Goal: Navigation & Orientation: Find specific page/section

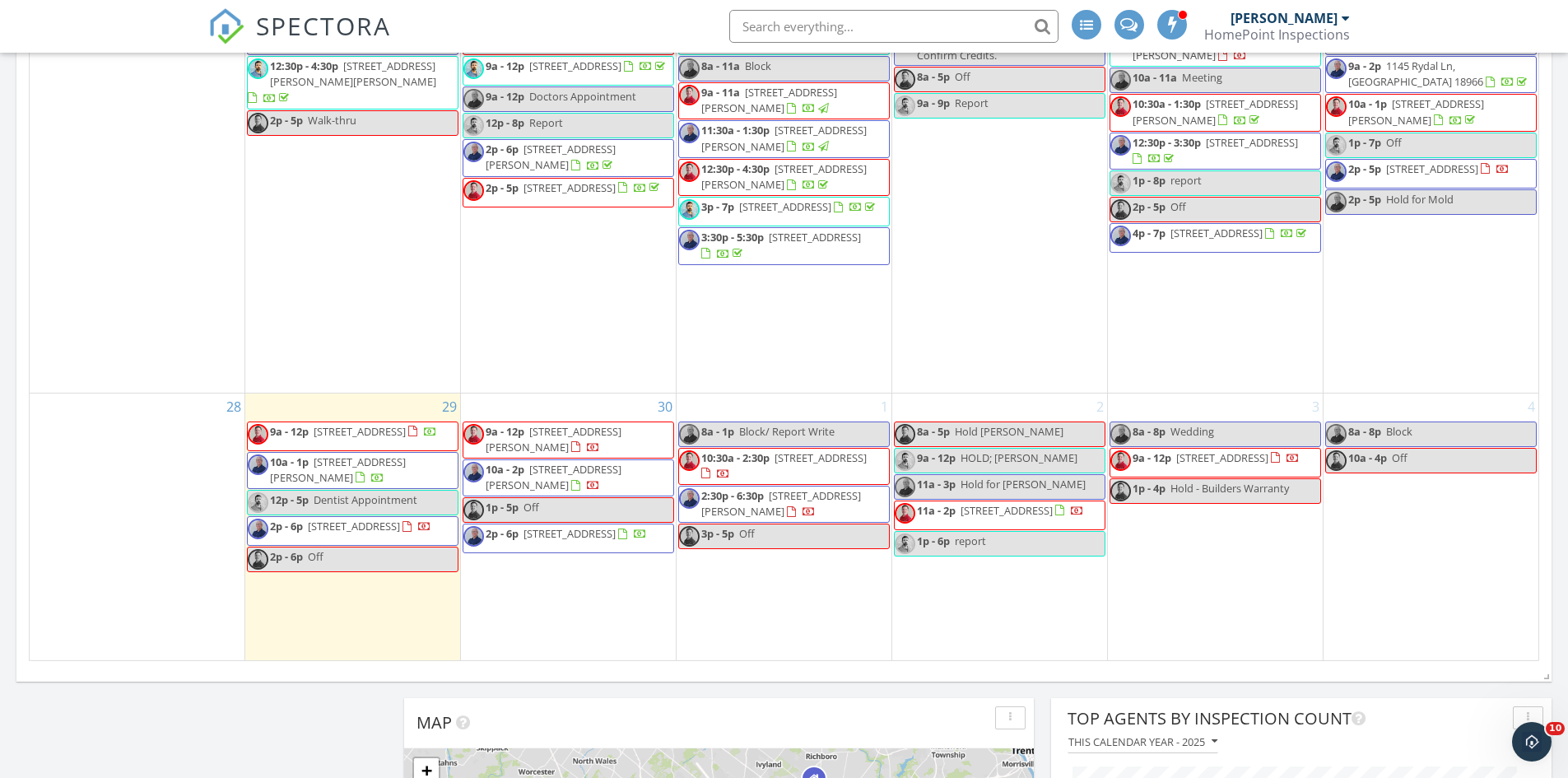
scroll to position [1563, 0]
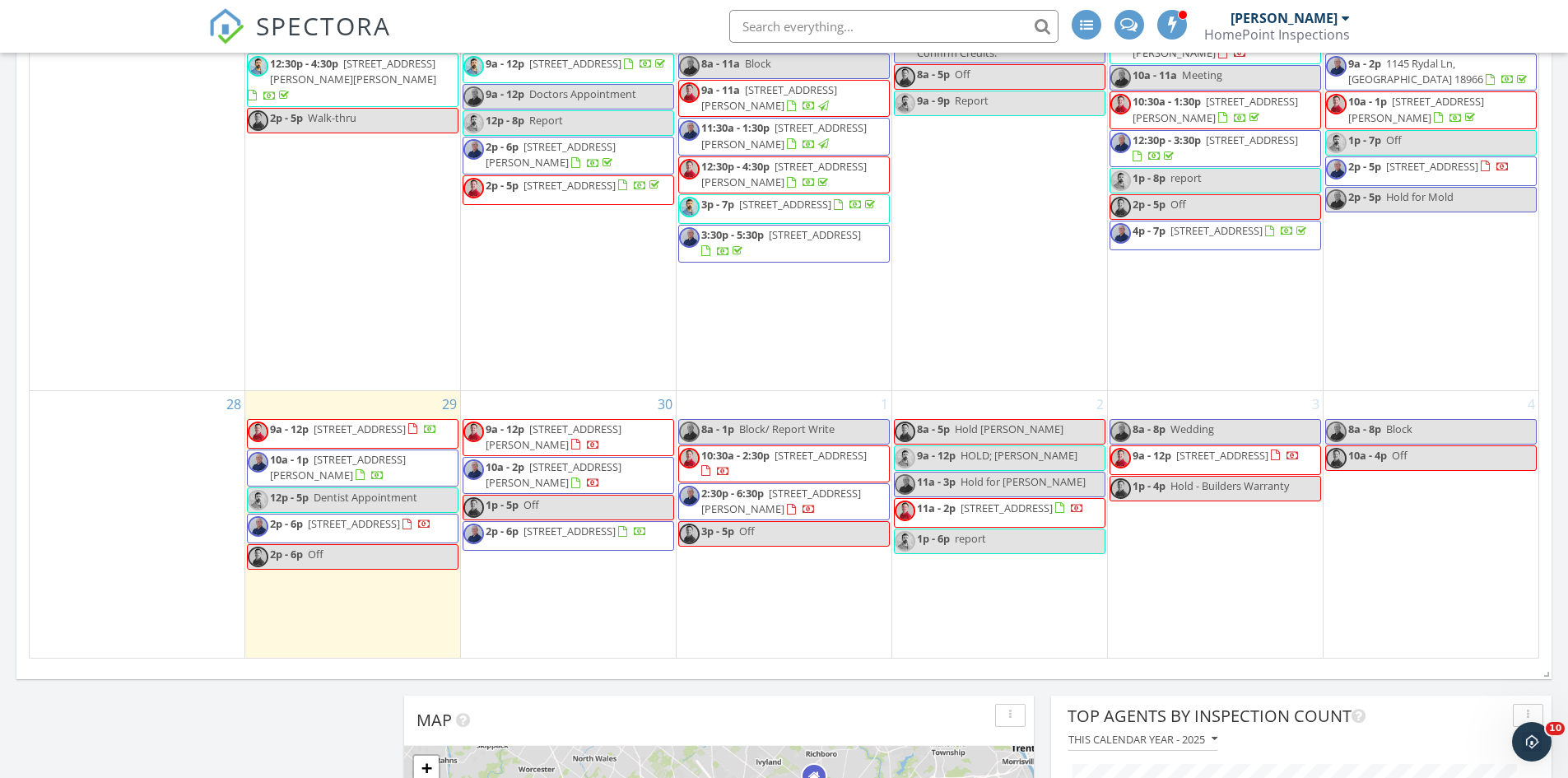
click at [587, 425] on span "[STREET_ADDRESS][PERSON_NAME]" at bounding box center [554, 436] width 136 height 30
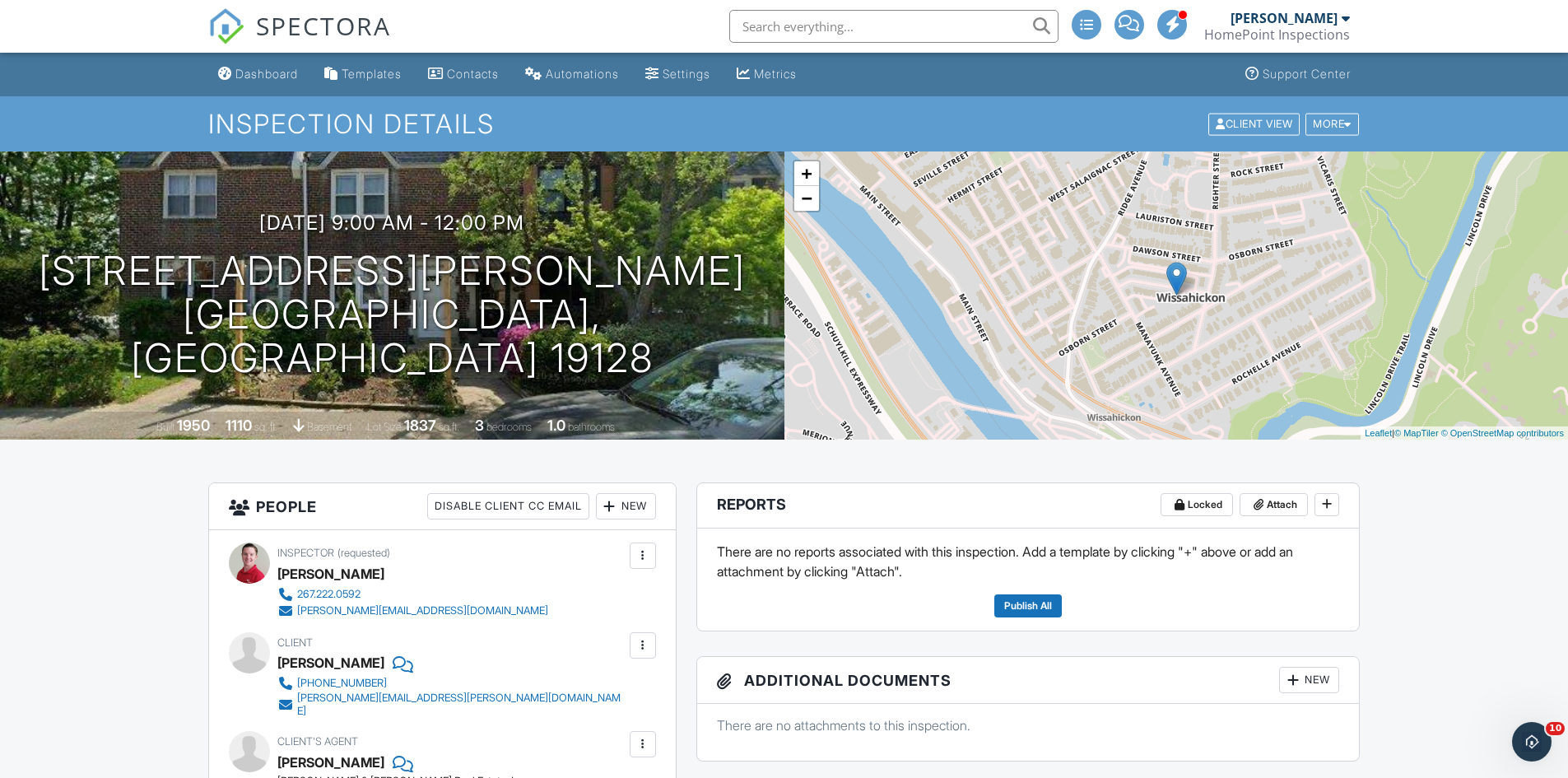
drag, startPoint x: 246, startPoint y: 35, endPoint x: 258, endPoint y: 28, distance: 13.9
click at [246, 35] on link "SPECTORA" at bounding box center [300, 39] width 183 height 34
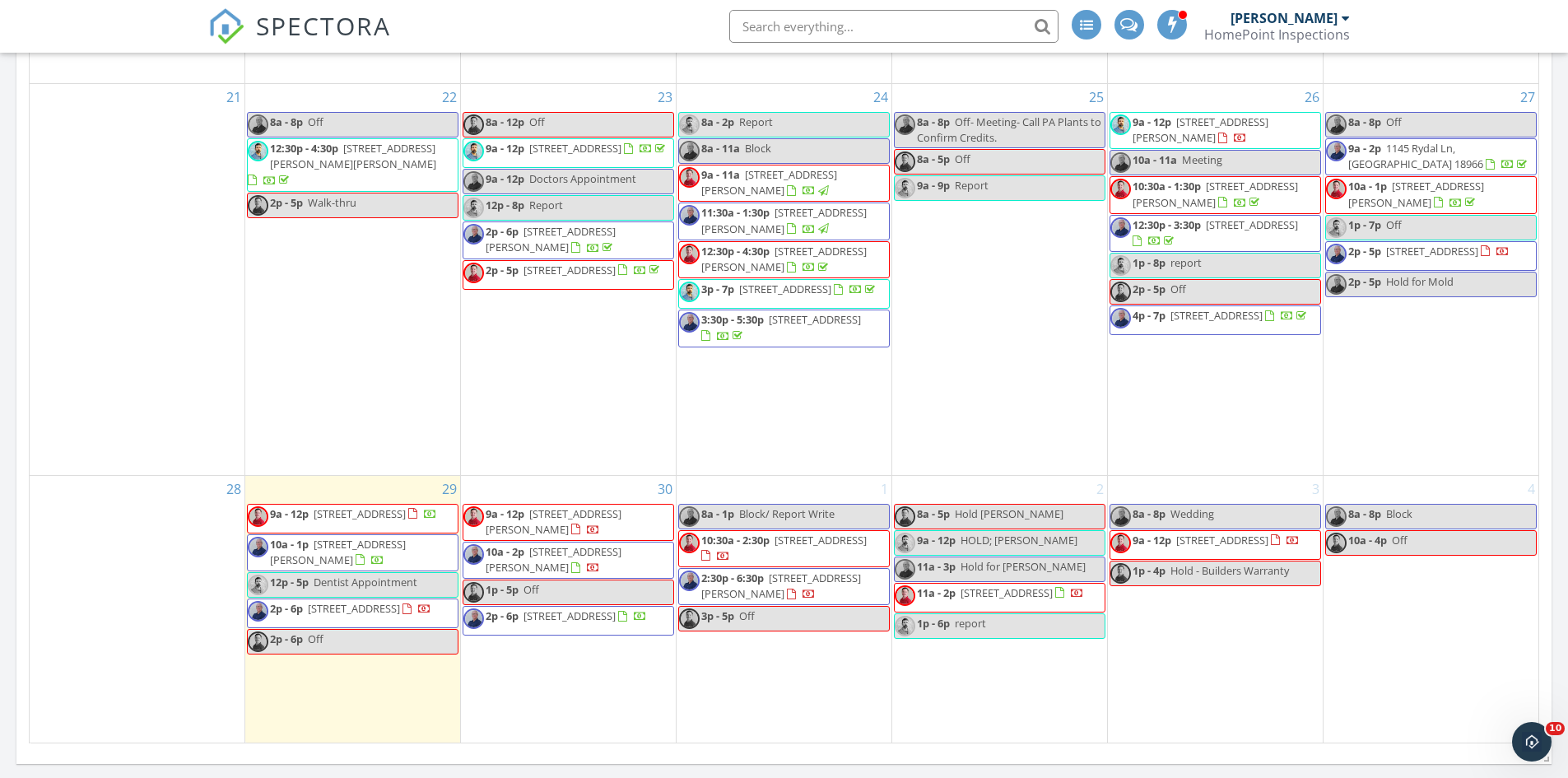
scroll to position [1481, 0]
